Goal: Task Accomplishment & Management: Complete application form

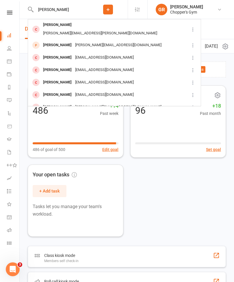
type input "[PERSON_NAME]"
click at [98, 41] on div "[PERSON_NAME][EMAIL_ADDRESS][DOMAIN_NAME]" at bounding box center [118, 45] width 90 height 8
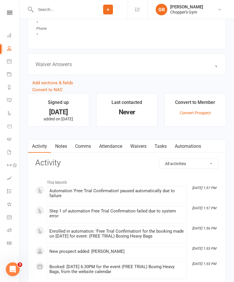
scroll to position [344, 0]
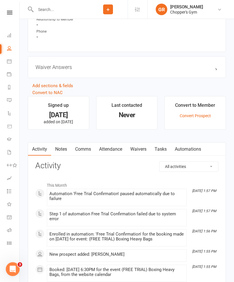
click at [141, 148] on link "Waivers" at bounding box center [138, 149] width 24 height 13
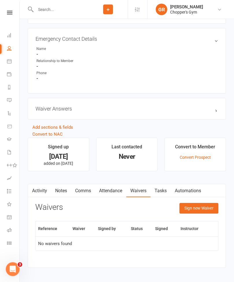
scroll to position [307, 0]
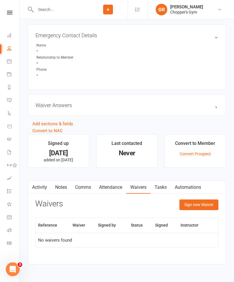
click at [201, 204] on button "Sign new Waiver" at bounding box center [198, 204] width 39 height 10
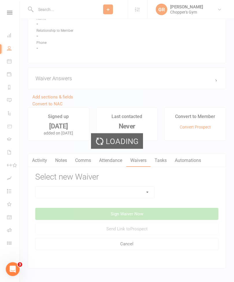
scroll to position [338, 0]
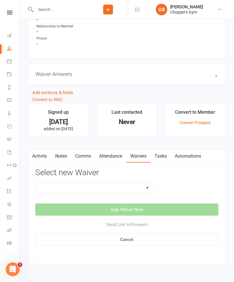
click at [147, 187] on select "12mth Up Front Membership Agreement Chopper's Gym Liability Waiver Chopper's Gy…" at bounding box center [94, 188] width 119 height 12
select select "13474"
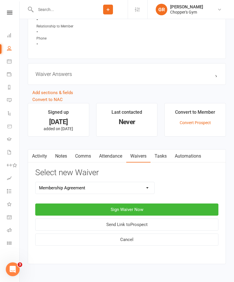
click at [159, 209] on button "Sign Waiver Now" at bounding box center [126, 209] width 183 height 12
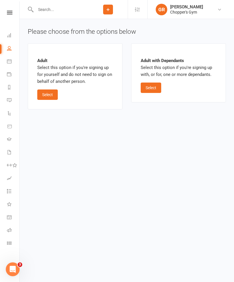
click at [48, 90] on button "Select" at bounding box center [47, 94] width 20 height 10
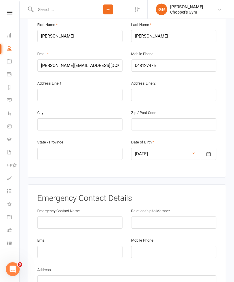
scroll to position [132, 0]
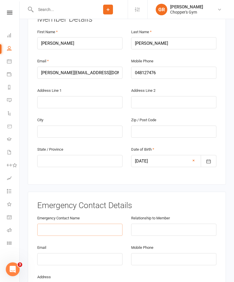
click at [106, 224] on input "text" at bounding box center [79, 230] width 85 height 12
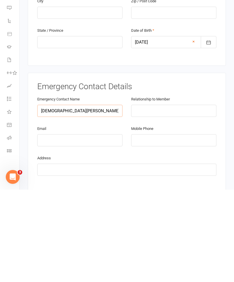
type input "[DEMOGRAPHIC_DATA][PERSON_NAME]"
click at [89, 226] on input "email" at bounding box center [79, 232] width 85 height 12
type input "[EMAIL_ADDRESS][DOMAIN_NAME]"
click at [166, 226] on input "tel" at bounding box center [173, 232] width 85 height 12
type input "0481167117"
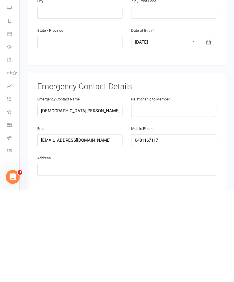
click at [182, 197] on input "text" at bounding box center [173, 203] width 85 height 12
type input "Partner"
click at [157, 256] on input "text" at bounding box center [126, 262] width 179 height 12
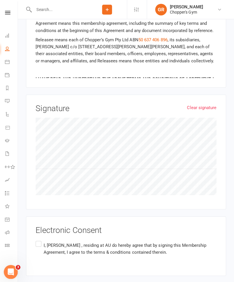
scroll to position [448, 0]
click at [39, 237] on label "I, [PERSON_NAME] , residing at AU do hereby agree that by signing this Membersh…" at bounding box center [126, 246] width 179 height 18
click at [39, 237] on input "I, [PERSON_NAME] , residing at AU do hereby agree that by signing this Membersh…" at bounding box center [39, 237] width 4 height 0
click at [57, 280] on button "Agree & Submit" at bounding box center [52, 286] width 48 height 12
